Goal: Transaction & Acquisition: Purchase product/service

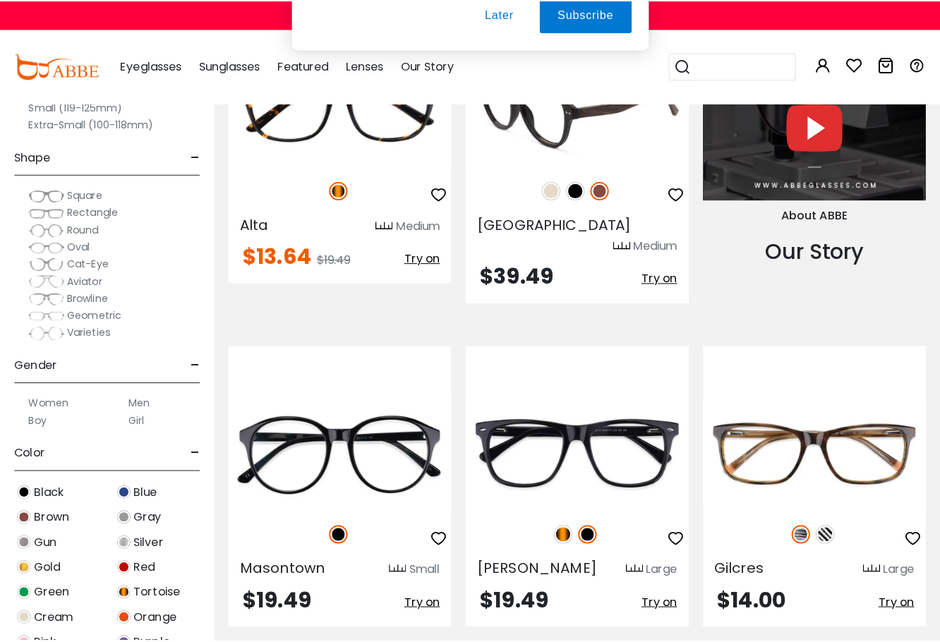
scroll to position [1318, 0]
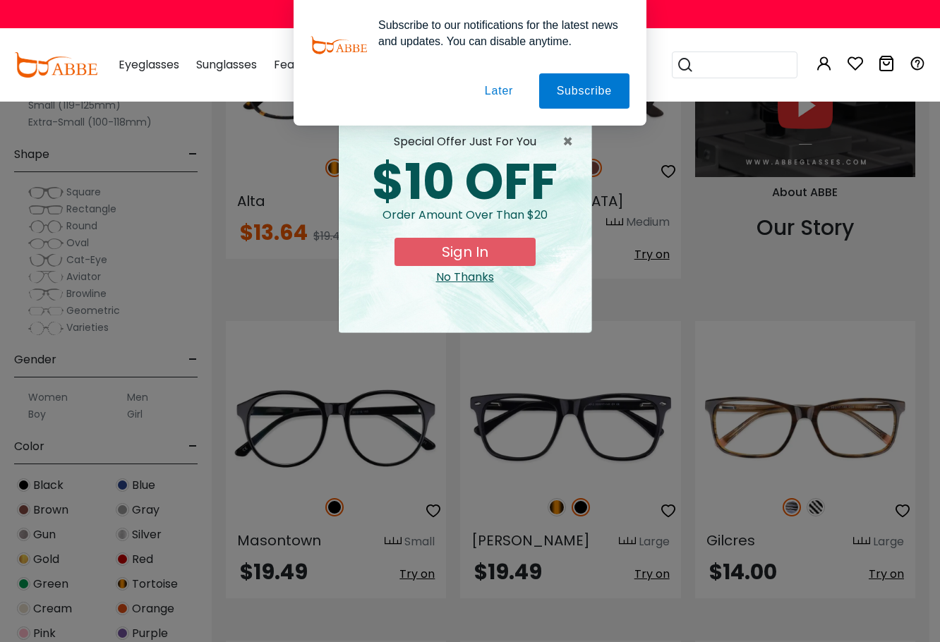
click at [509, 90] on button "Later" at bounding box center [499, 90] width 64 height 35
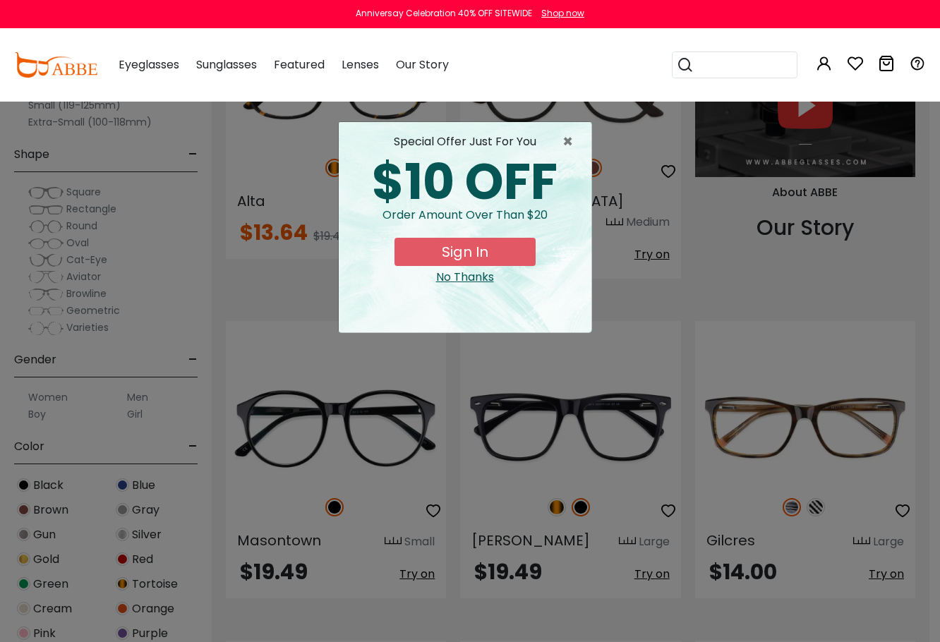
click at [469, 277] on div "No Thanks" at bounding box center [465, 277] width 230 height 17
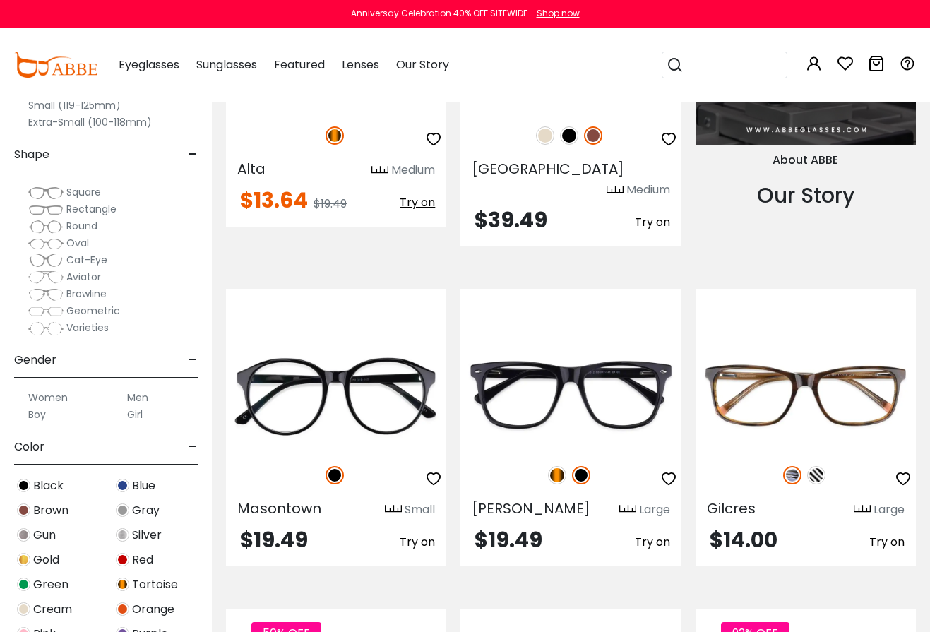
scroll to position [1435, 0]
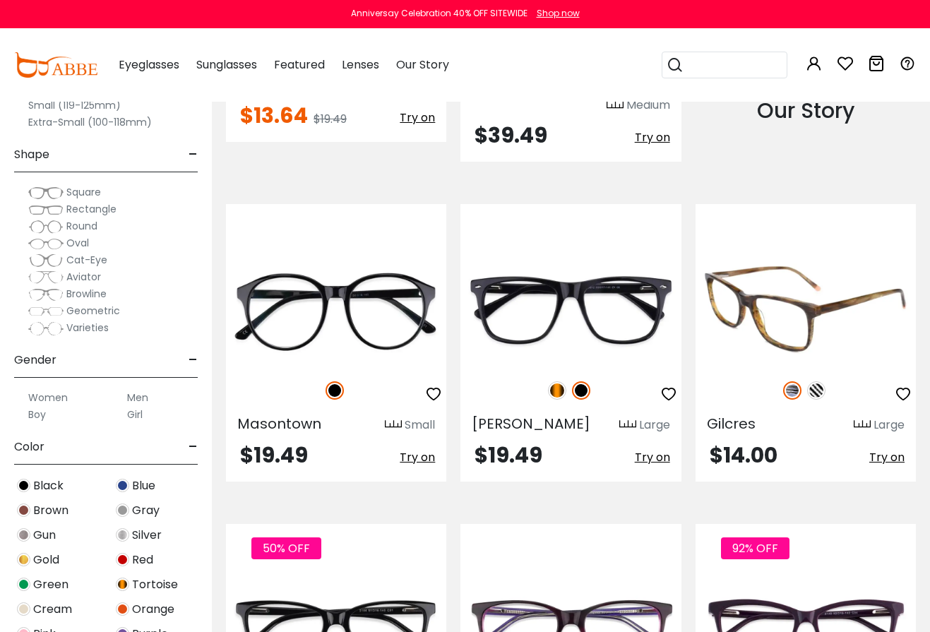
click at [789, 293] on img at bounding box center [805, 310] width 220 height 110
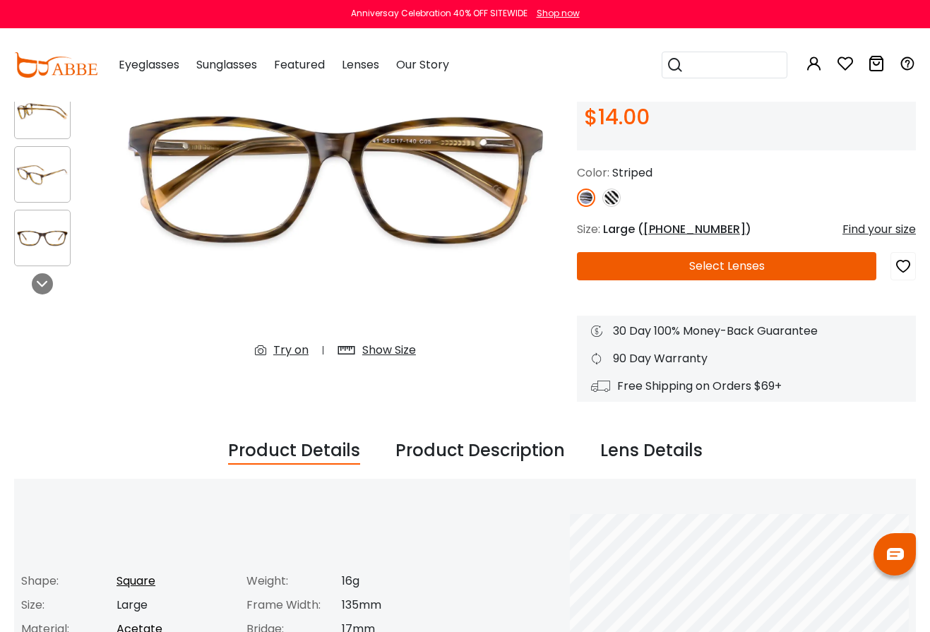
scroll to position [94, 0]
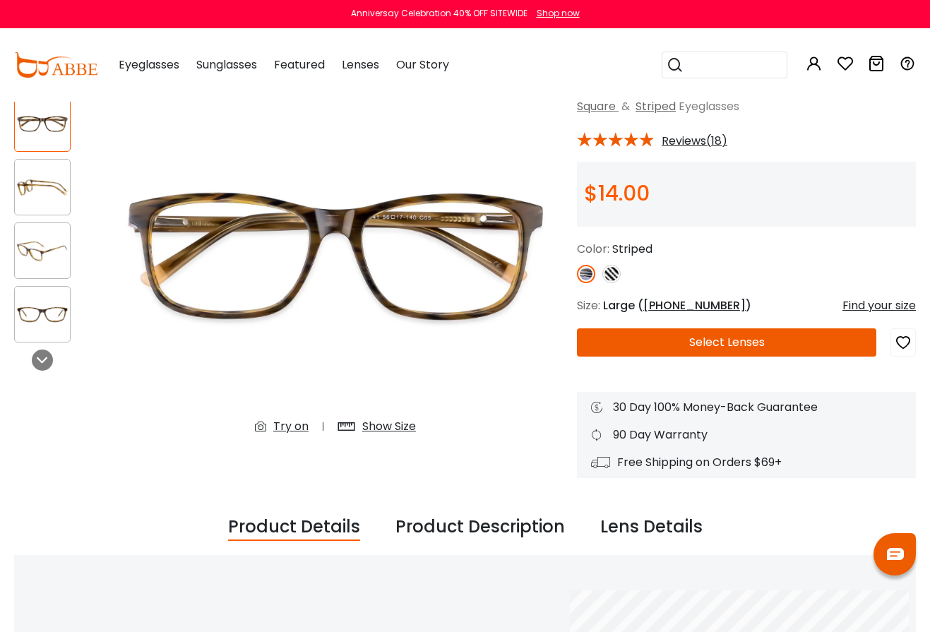
click at [712, 336] on button "Select Lenses" at bounding box center [726, 342] width 299 height 28
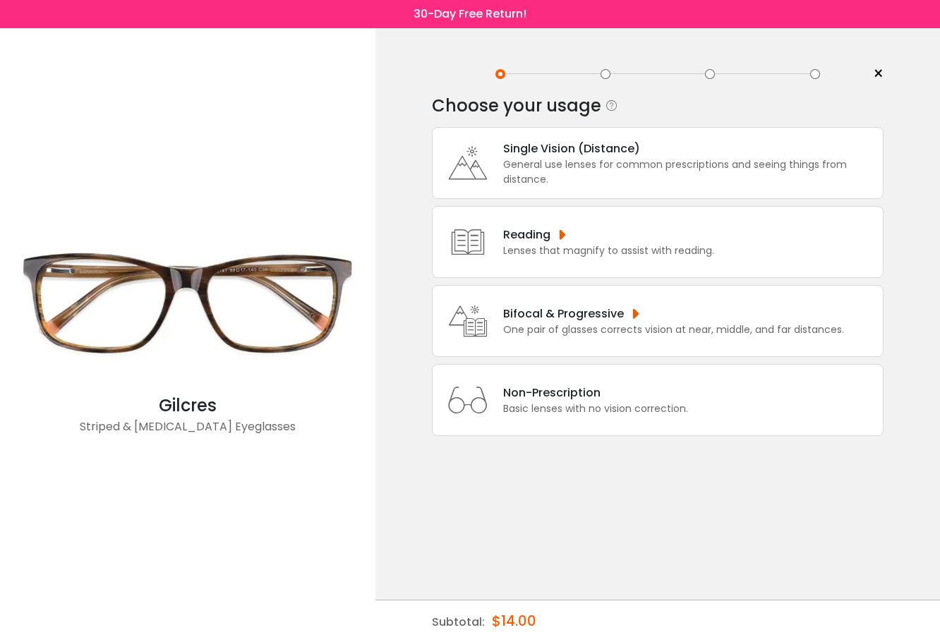
click at [557, 145] on div "Single Vision (Distance)" at bounding box center [689, 149] width 373 height 18
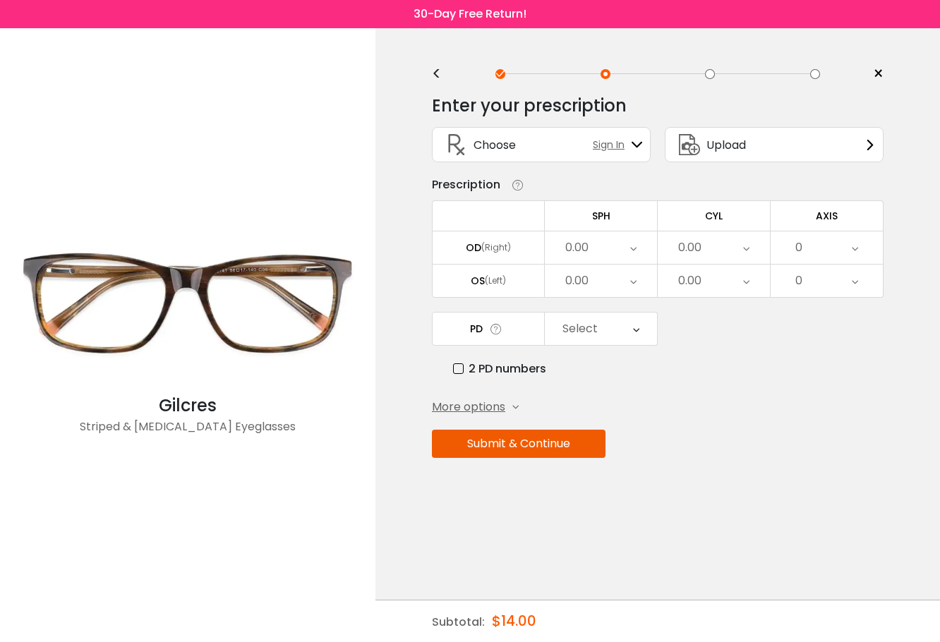
click at [602, 239] on div "0.00" at bounding box center [601, 248] width 112 height 32
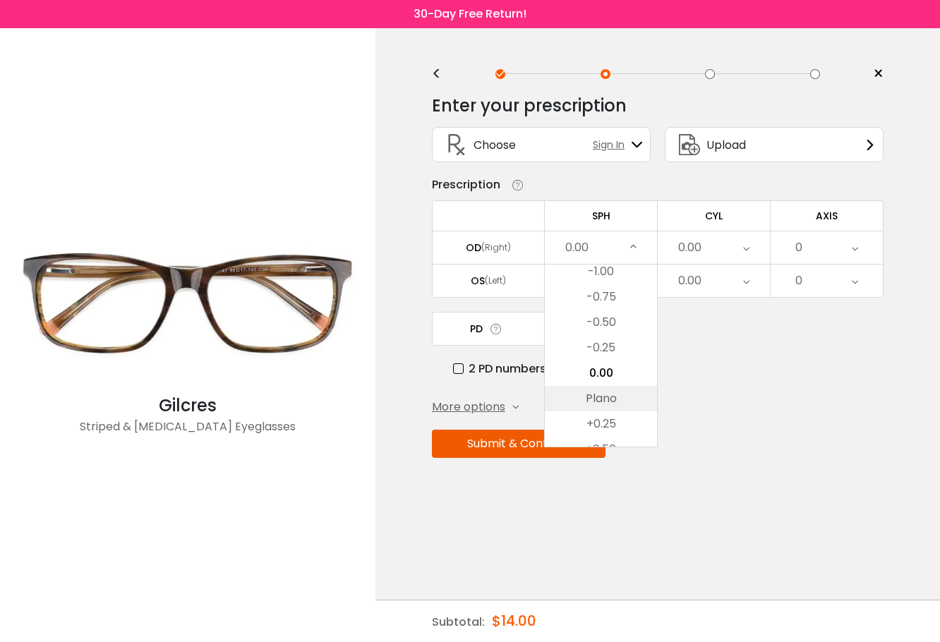
scroll to position [1894, 0]
click at [635, 316] on li "-1.00" at bounding box center [601, 314] width 112 height 25
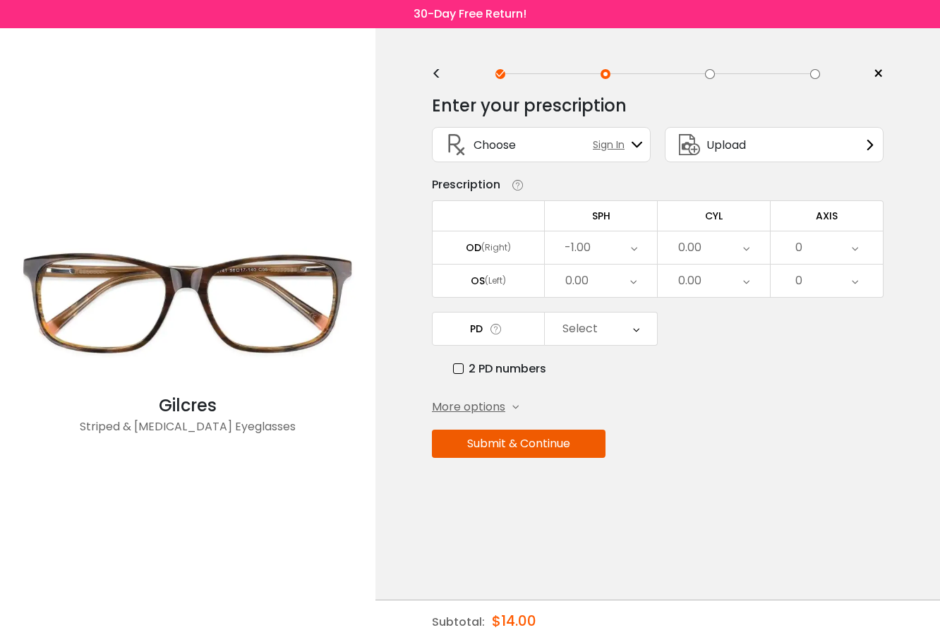
click at [640, 288] on div "0.00" at bounding box center [601, 281] width 112 height 32
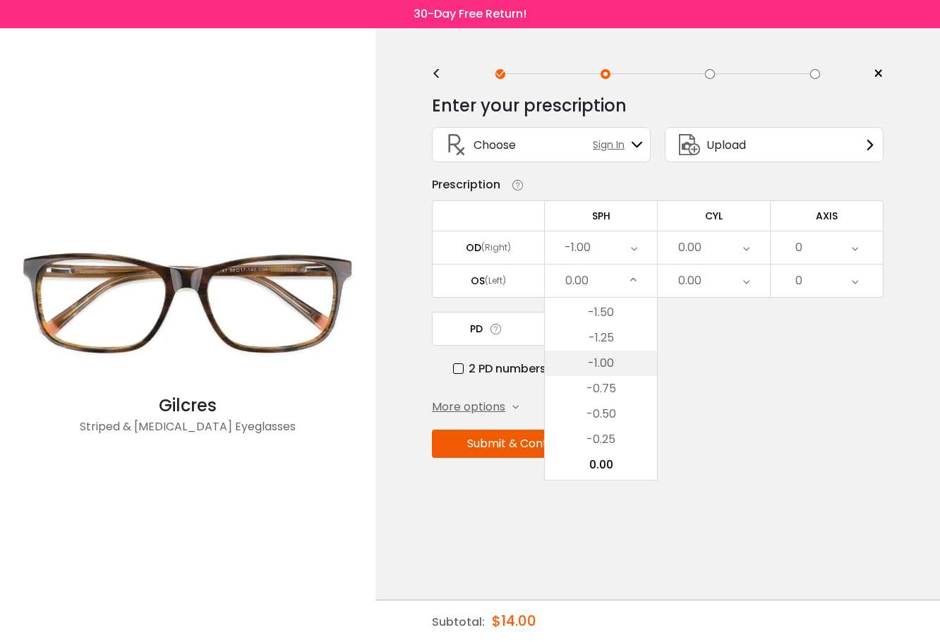
scroll to position [1871, 0]
click at [613, 371] on li "-1.00" at bounding box center [601, 371] width 112 height 25
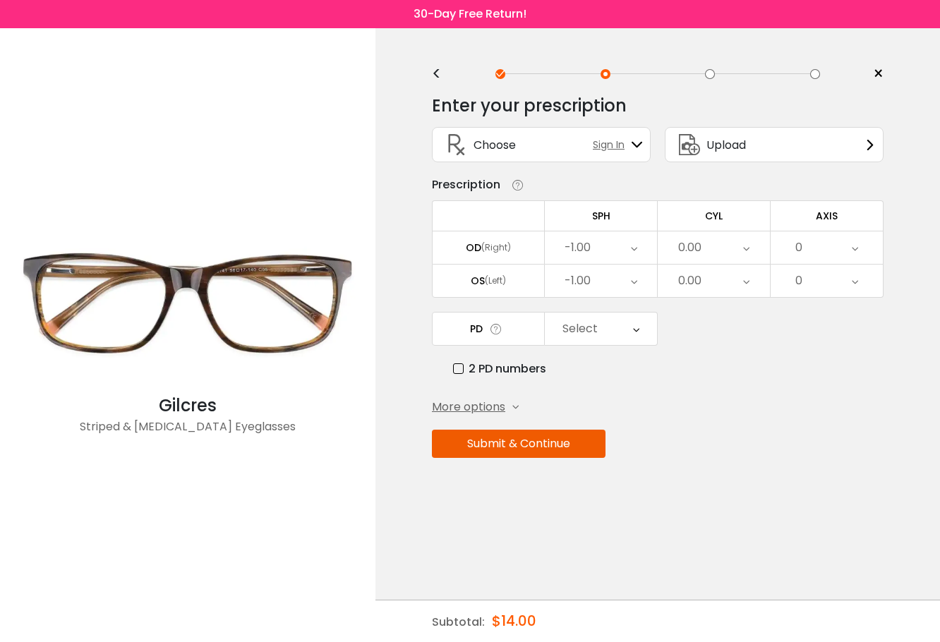
click at [620, 334] on div "Select" at bounding box center [601, 329] width 112 height 32
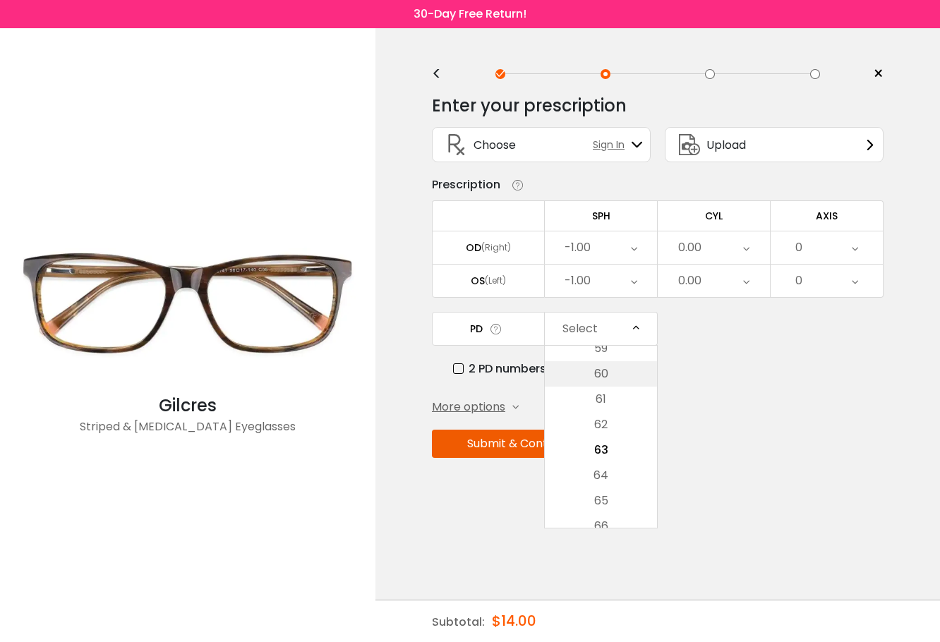
click at [624, 375] on li "60" at bounding box center [601, 373] width 112 height 25
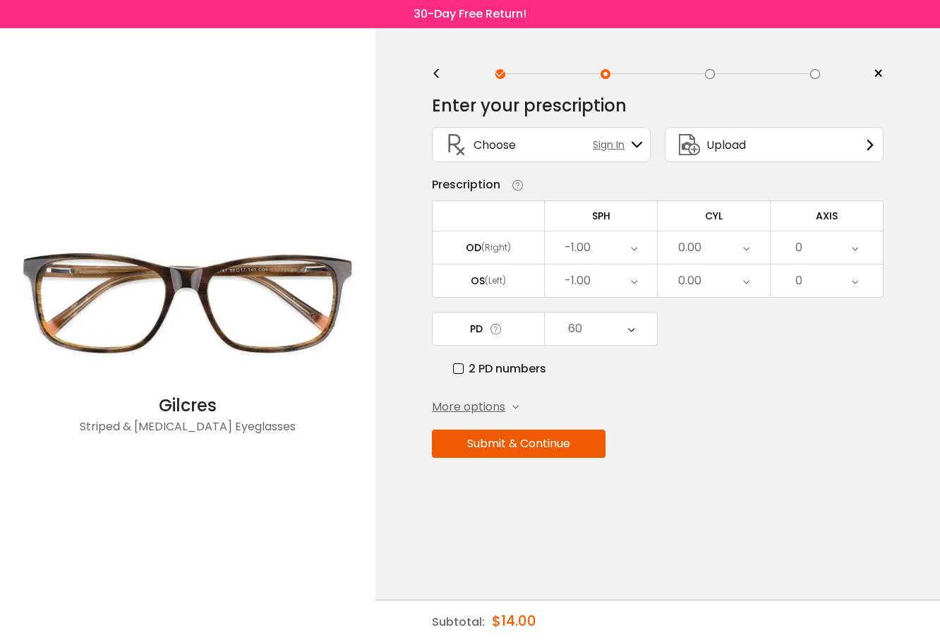
click at [615, 241] on div "-1.00" at bounding box center [601, 248] width 112 height 32
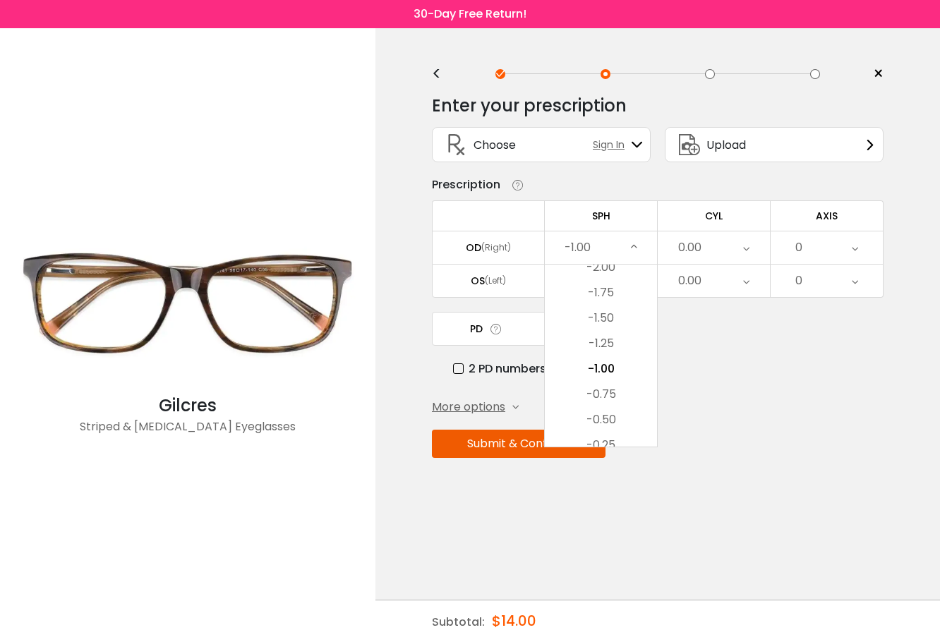
click at [699, 349] on div "PD 60 Cancel PD Save 46 47 48 49 50 51 52 53 54 55 56 57 58 59 60 61 62 63 64 6…" at bounding box center [658, 345] width 452 height 66
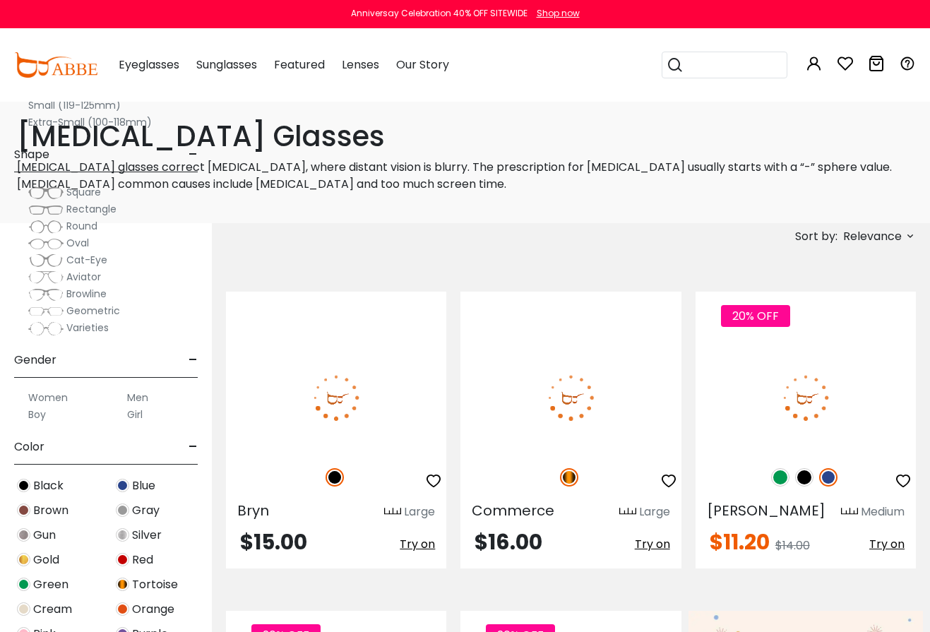
scroll to position [1438, 0]
